Goal: Task Accomplishment & Management: Complete application form

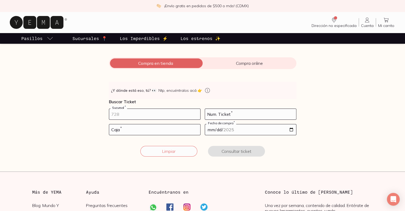
click at [131, 114] on input "number" at bounding box center [154, 114] width 91 height 11
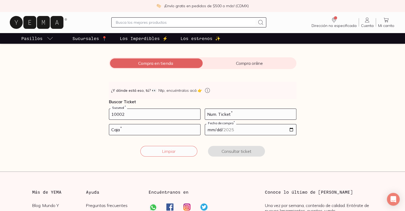
type input "10002"
click at [217, 114] on input "number" at bounding box center [250, 114] width 91 height 11
type input "135"
click at [174, 127] on input "number" at bounding box center [154, 129] width 91 height 11
type input "02"
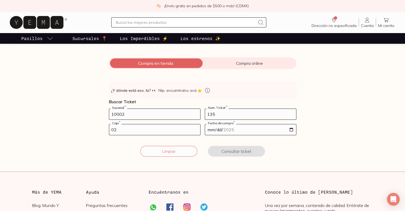
click at [236, 128] on input "date" at bounding box center [250, 129] width 91 height 11
click at [292, 128] on input "date" at bounding box center [250, 129] width 91 height 11
type input "[DATE]"
click at [237, 148] on button "Consultar ticket" at bounding box center [236, 151] width 57 height 11
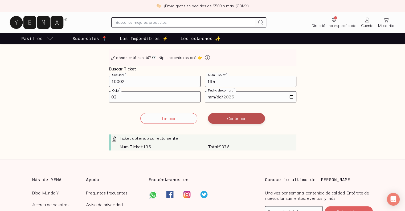
scroll to position [87, 0]
click at [252, 119] on button "Continuar" at bounding box center [236, 118] width 57 height 11
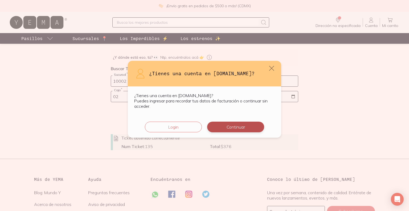
click at [235, 128] on button "Continuar" at bounding box center [235, 126] width 57 height 11
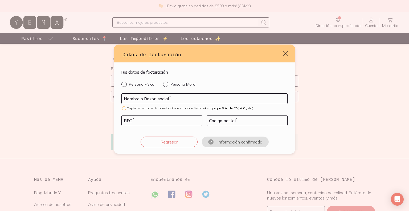
click at [174, 86] on p "Persona Moral" at bounding box center [183, 84] width 26 height 5
click at [167, 86] on input "Persona Moral" at bounding box center [165, 83] width 4 height 4
radio input "true"
click at [172, 101] on input "default" at bounding box center [205, 98] width 166 height 10
type input "[PERSON_NAME] POR LABORATORIES"
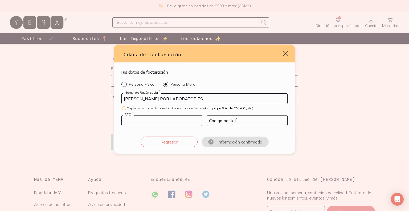
click at [169, 123] on input "default" at bounding box center [162, 120] width 80 height 10
type input "FLA970702I50"
click at [219, 120] on input "default" at bounding box center [247, 120] width 80 height 10
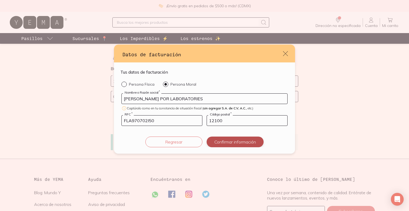
type input "12100"
click at [248, 140] on button "Confirmar información" at bounding box center [235, 141] width 57 height 11
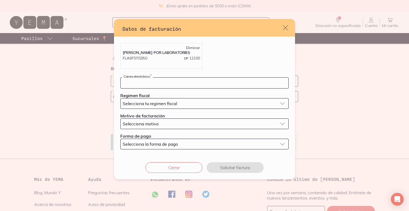
click at [201, 85] on input "default" at bounding box center [205, 82] width 168 height 11
type input "[EMAIL_ADDRESS][DOMAIN_NAME]"
click at [173, 102] on span "Selecciona tu regimen fiscal" at bounding box center [150, 103] width 54 height 5
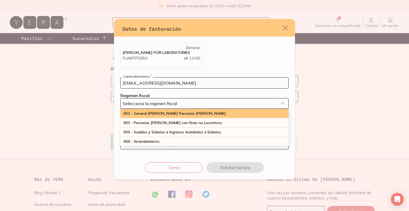
click at [174, 113] on span "601 - General [PERSON_NAME] Personas [PERSON_NAME]" at bounding box center [174, 113] width 102 height 5
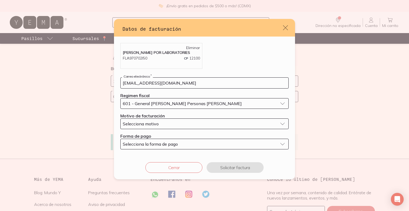
click at [175, 126] on div "Selecciona motivo" at bounding box center [200, 123] width 155 height 5
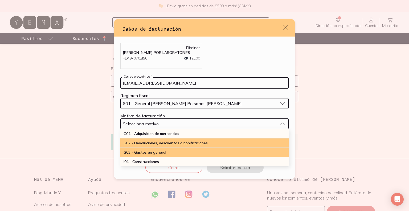
click at [177, 147] on div "G03 - Gastos en general" at bounding box center [204, 151] width 168 height 9
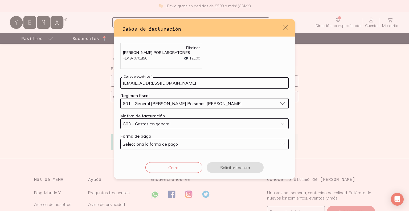
click at [174, 142] on span "Selecciona la forma de pago" at bounding box center [150, 143] width 55 height 5
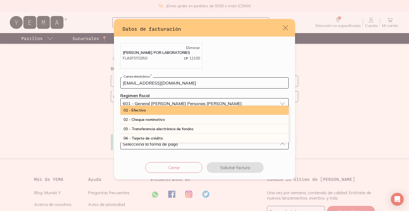
click at [173, 110] on div "01 - Efectivo" at bounding box center [204, 109] width 168 height 9
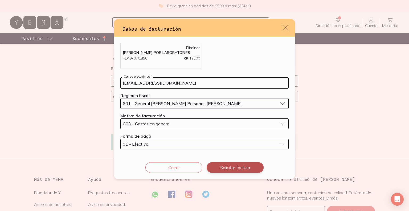
click at [234, 166] on button "Solicitar factura" at bounding box center [235, 167] width 57 height 11
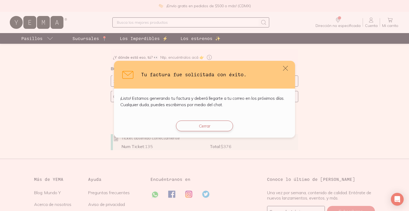
click at [220, 126] on button "Cerrar" at bounding box center [204, 125] width 57 height 11
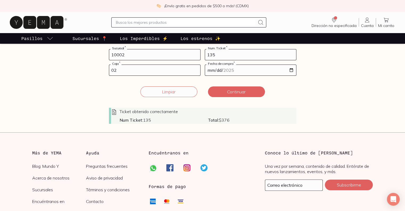
scroll to position [116, 0]
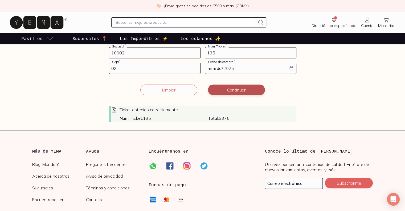
click at [244, 85] on button "Continuar" at bounding box center [236, 89] width 57 height 11
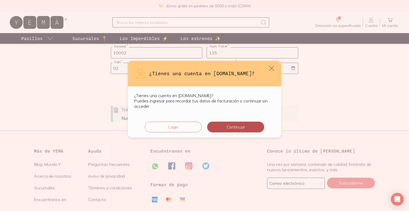
click at [236, 125] on button "Continuar" at bounding box center [235, 126] width 57 height 11
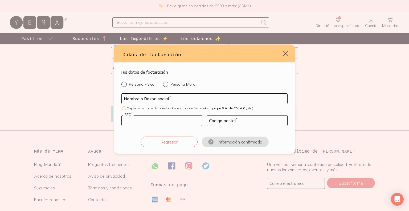
click at [174, 116] on input "default" at bounding box center [162, 120] width 80 height 10
click at [171, 86] on p "Persona Moral" at bounding box center [183, 84] width 26 height 5
click at [167, 86] on input "Persona Moral" at bounding box center [165, 83] width 4 height 4
radio input "true"
click at [164, 97] on input "default" at bounding box center [205, 98] width 166 height 10
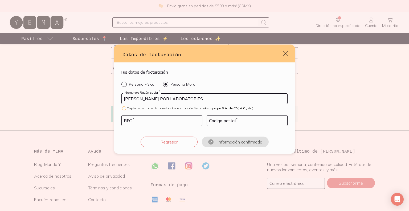
type input "[PERSON_NAME] POR LABORATORIES"
click at [153, 122] on input "default" at bounding box center [162, 120] width 80 height 10
type input "FLA970702I50"
click at [216, 119] on input "default" at bounding box center [247, 120] width 80 height 10
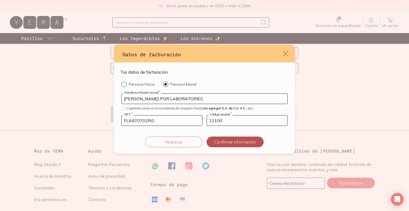
type input "12100"
click at [237, 145] on button "Confirmar información" at bounding box center [235, 141] width 57 height 11
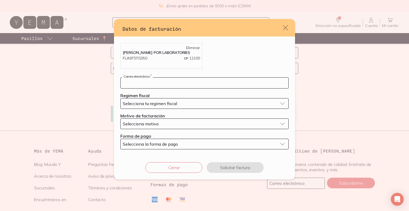
click at [203, 84] on input "default" at bounding box center [205, 82] width 168 height 11
type input "[EMAIL_ADDRESS][DOMAIN_NAME]"
click at [160, 103] on span "Selecciona tu regimen fiscal" at bounding box center [150, 103] width 54 height 5
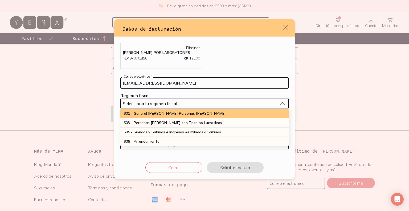
click at [162, 114] on span "601 - General [PERSON_NAME] Personas [PERSON_NAME]" at bounding box center [174, 113] width 102 height 5
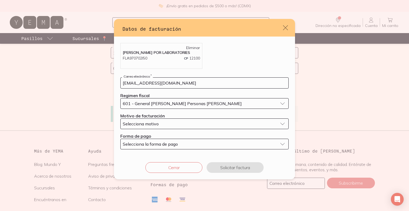
click at [162, 123] on div "Selecciona motivo" at bounding box center [200, 123] width 155 height 5
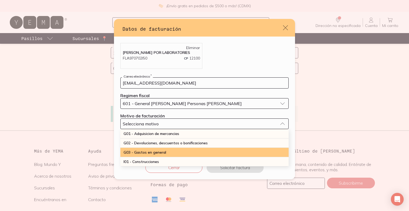
click at [162, 152] on span "G03 - Gastos en general" at bounding box center [144, 152] width 43 height 5
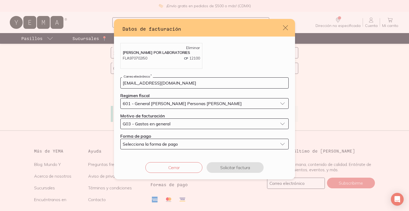
click at [161, 148] on button "Selecciona la forma de pago" at bounding box center [204, 143] width 168 height 11
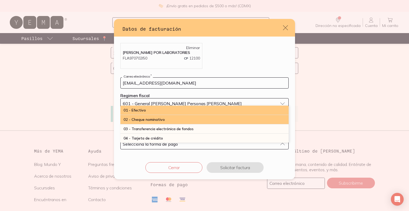
click at [161, 112] on div "01 - Efectivo" at bounding box center [204, 109] width 168 height 9
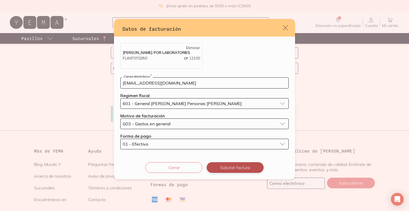
click at [230, 163] on button "Solicitar factura" at bounding box center [235, 167] width 57 height 11
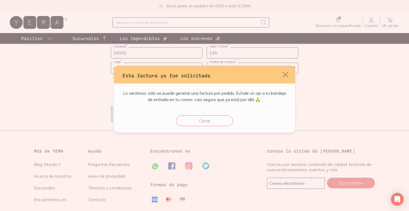
click at [284, 74] on icon "default" at bounding box center [286, 75] width 6 height 6
